Goal: Information Seeking & Learning: Check status

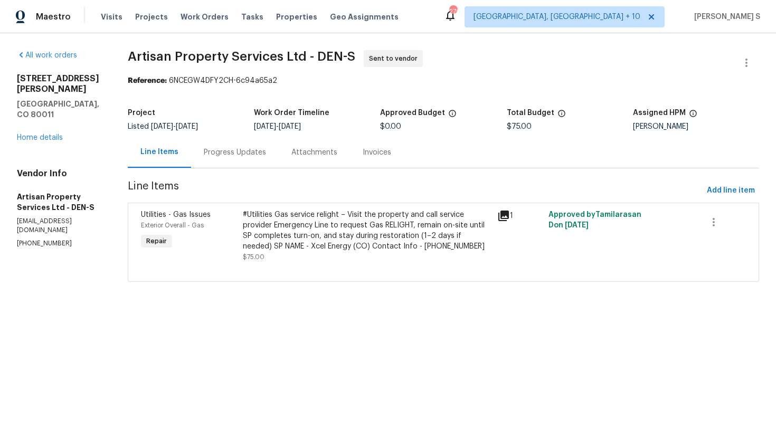
click at [207, 147] on div "Progress Updates" at bounding box center [235, 152] width 62 height 11
click at [227, 158] on div "Progress Updates" at bounding box center [235, 152] width 88 height 31
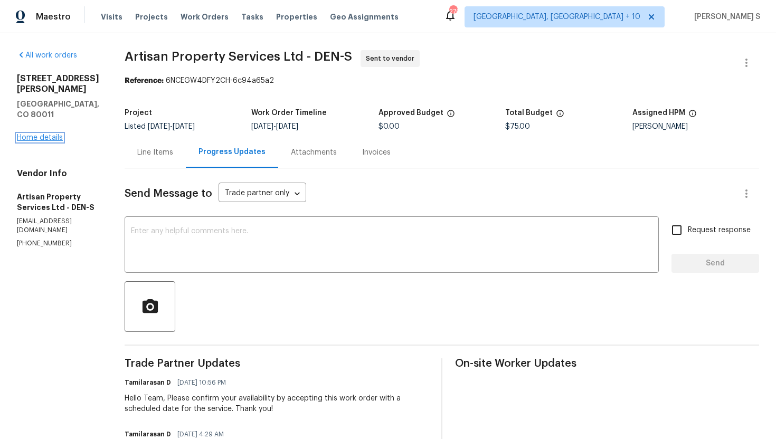
click at [39, 134] on link "Home details" at bounding box center [40, 137] width 46 height 7
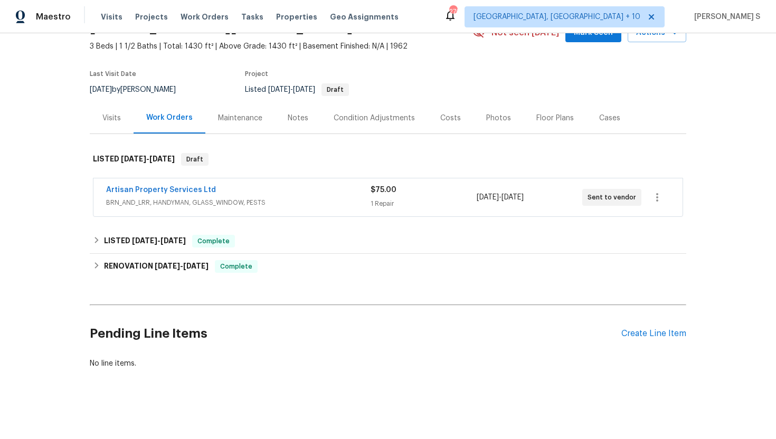
scroll to position [54, 0]
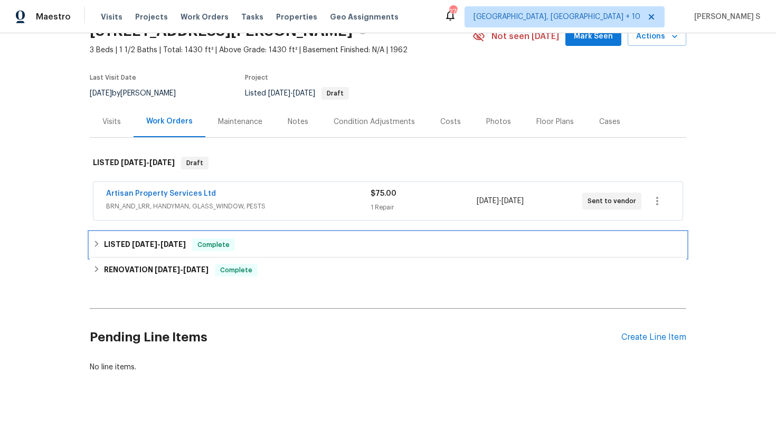
click at [132, 244] on span "[DATE]" at bounding box center [144, 244] width 25 height 7
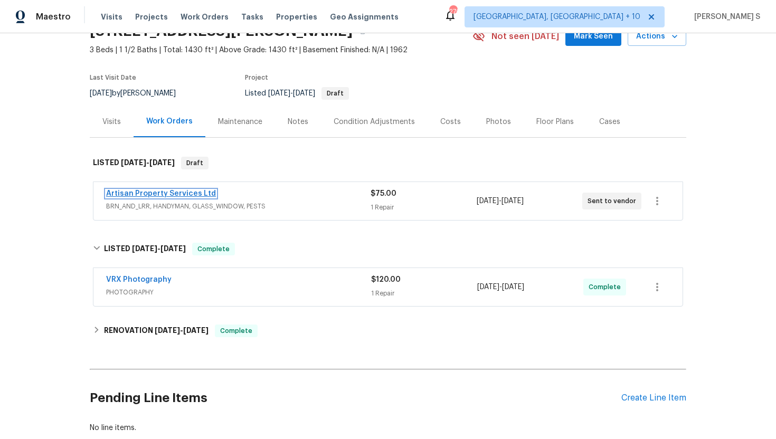
click at [160, 195] on link "Artisan Property Services Ltd" at bounding box center [161, 193] width 110 height 7
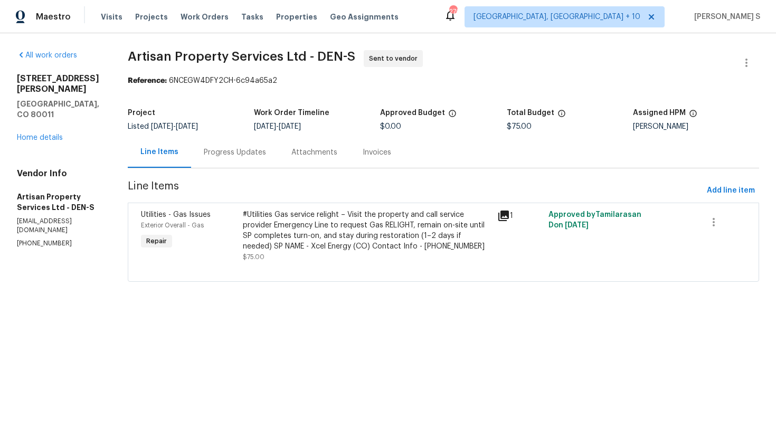
click at [237, 158] on div "Progress Updates" at bounding box center [235, 152] width 88 height 31
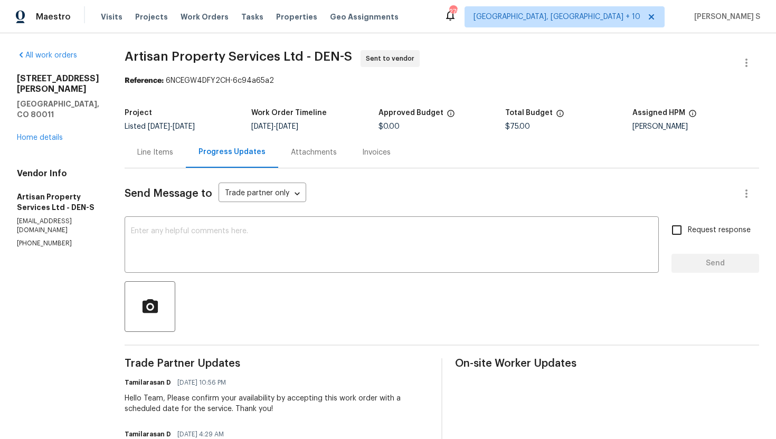
scroll to position [161, 0]
